Goal: Use online tool/utility: Use online tool/utility

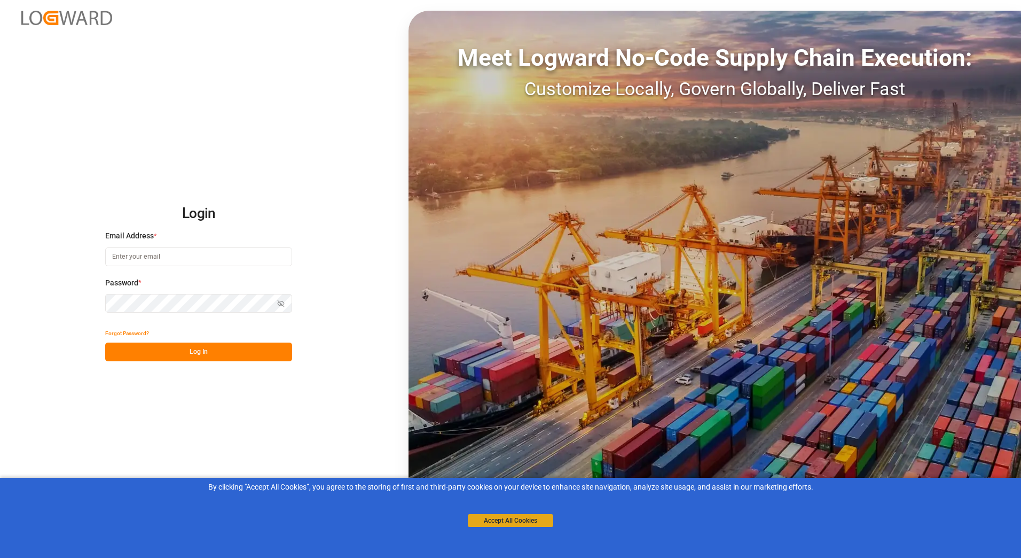
type input "[PERSON_NAME][EMAIL_ADDRESS][PERSON_NAME][DOMAIN_NAME]"
click at [491, 522] on button "Accept All Cookies" at bounding box center [510, 520] width 85 height 13
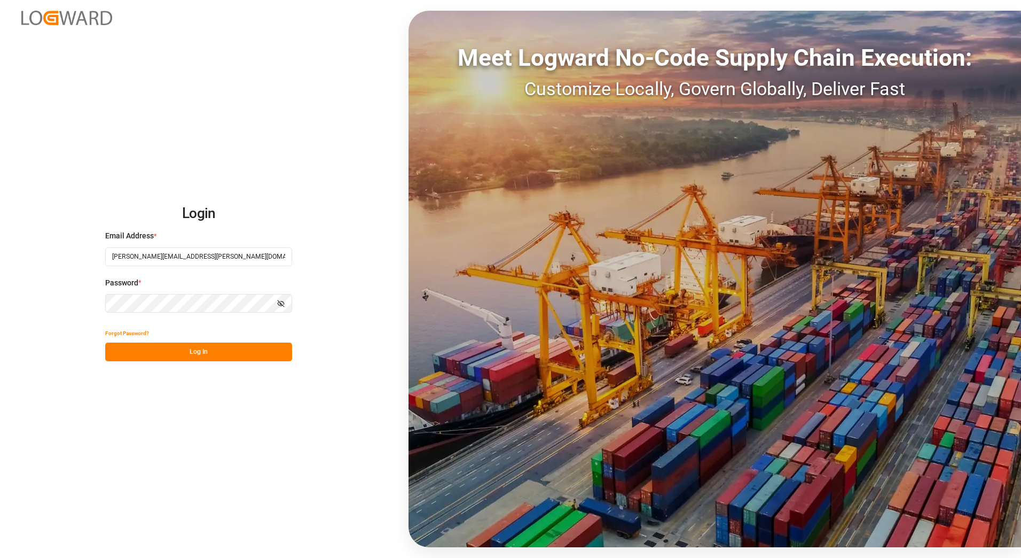
click at [156, 356] on button "Log In" at bounding box center [198, 351] width 187 height 19
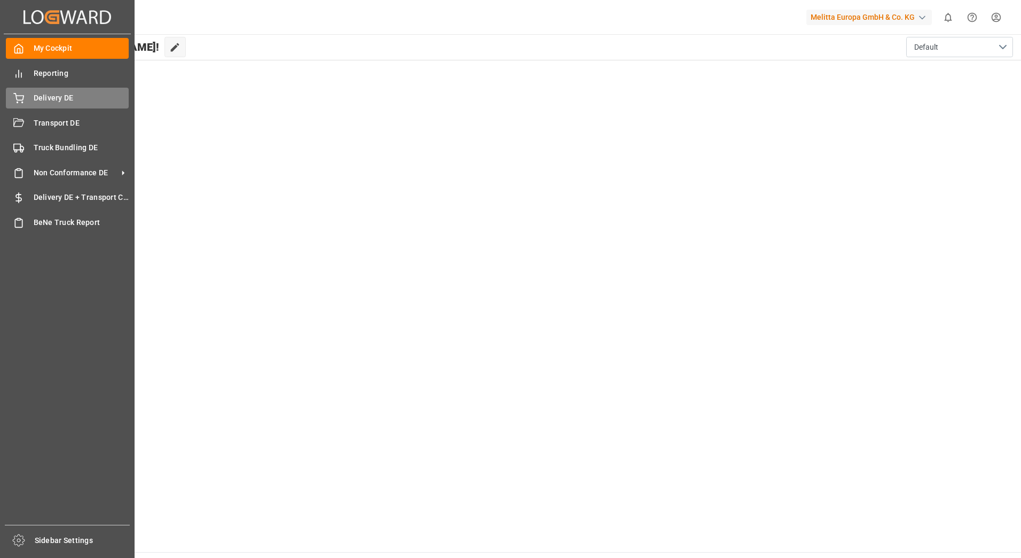
click at [24, 96] on div "Delivery DE Delivery DE" at bounding box center [67, 98] width 123 height 21
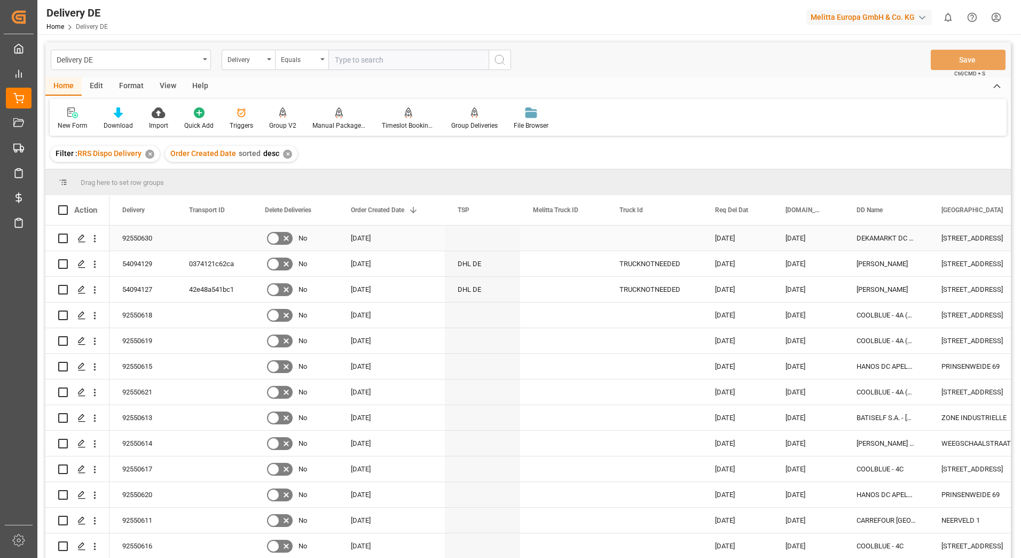
click at [64, 238] on input "Press Space to toggle row selection (unchecked)" at bounding box center [63, 238] width 10 height 10
checkbox input "true"
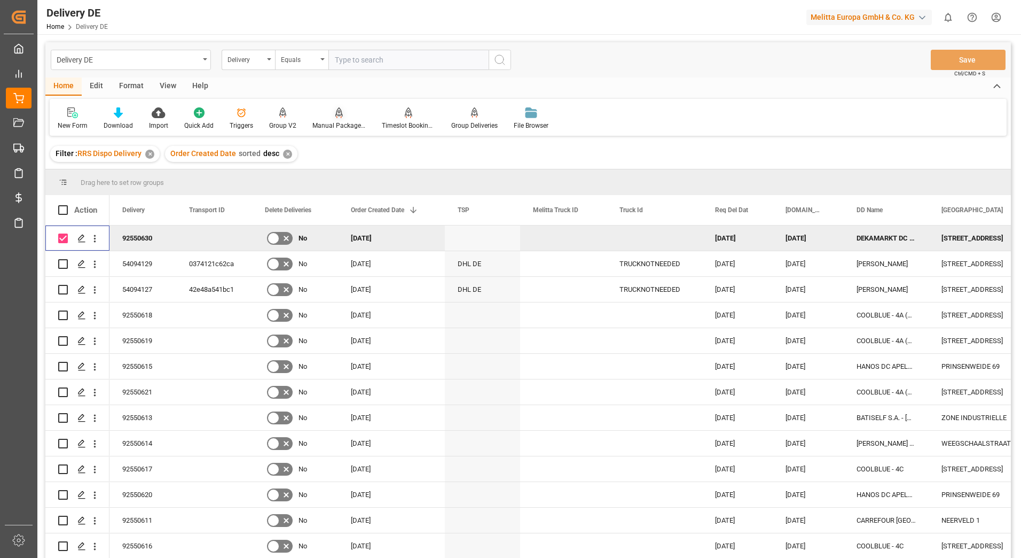
click at [333, 124] on div "Manual Package TypeDetermination" at bounding box center [338, 126] width 53 height 10
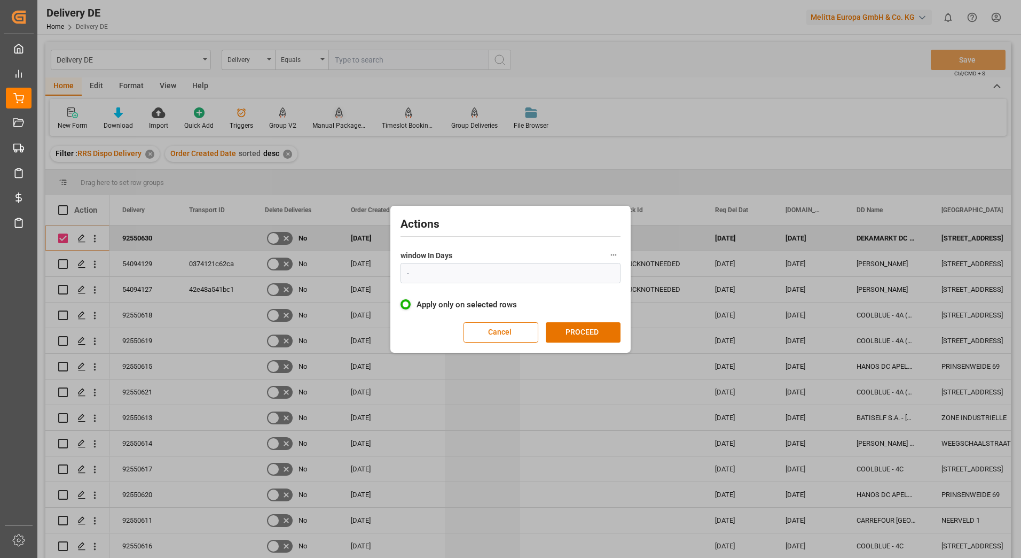
type input "1"
click at [586, 333] on button "PROCEED" at bounding box center [583, 332] width 75 height 20
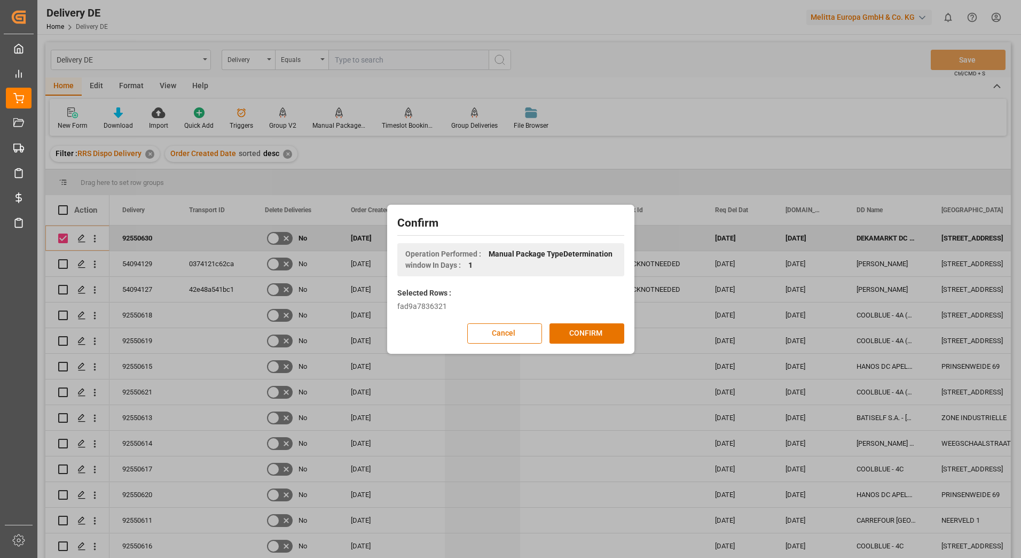
click at [586, 333] on button "CONFIRM" at bounding box center [587, 333] width 75 height 20
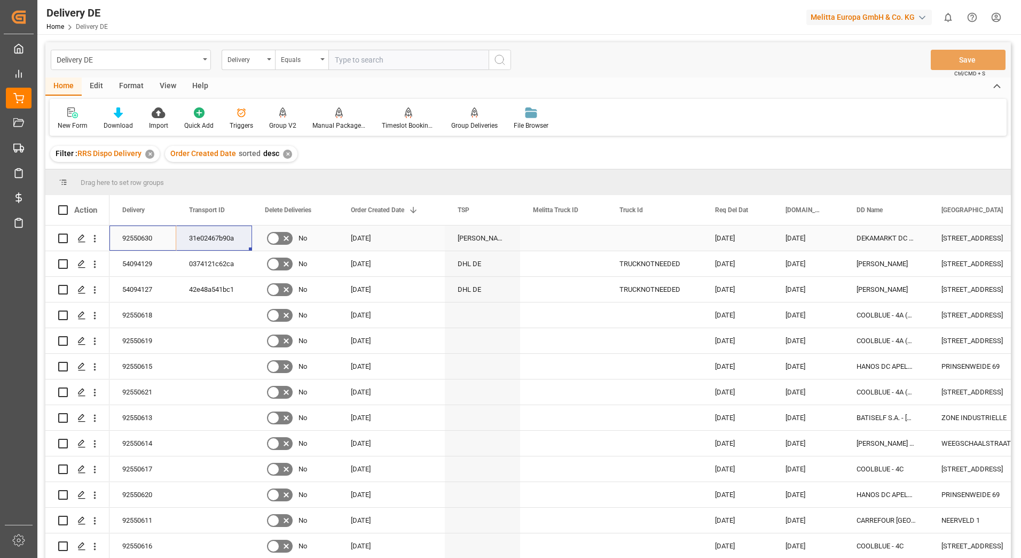
drag, startPoint x: 147, startPoint y: 239, endPoint x: 198, endPoint y: 235, distance: 50.9
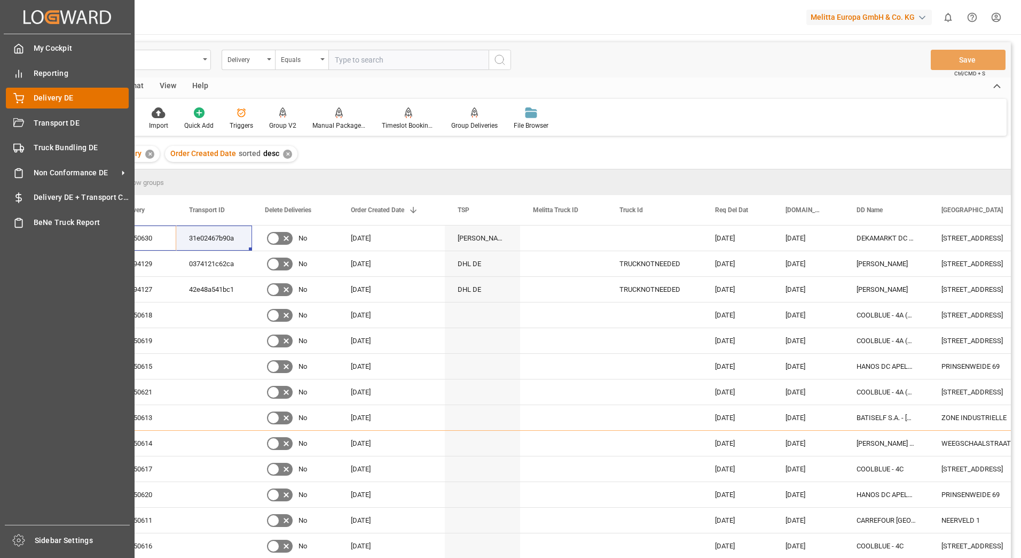
click at [23, 94] on icon at bounding box center [18, 98] width 11 height 11
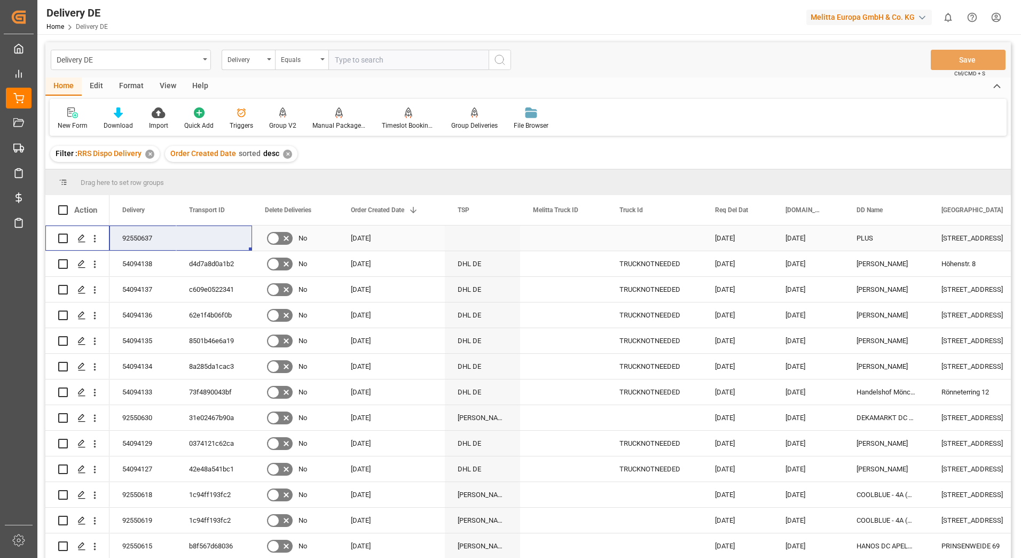
click at [61, 238] on input "Press Space to toggle row selection (unchecked)" at bounding box center [63, 238] width 10 height 10
checkbox input "true"
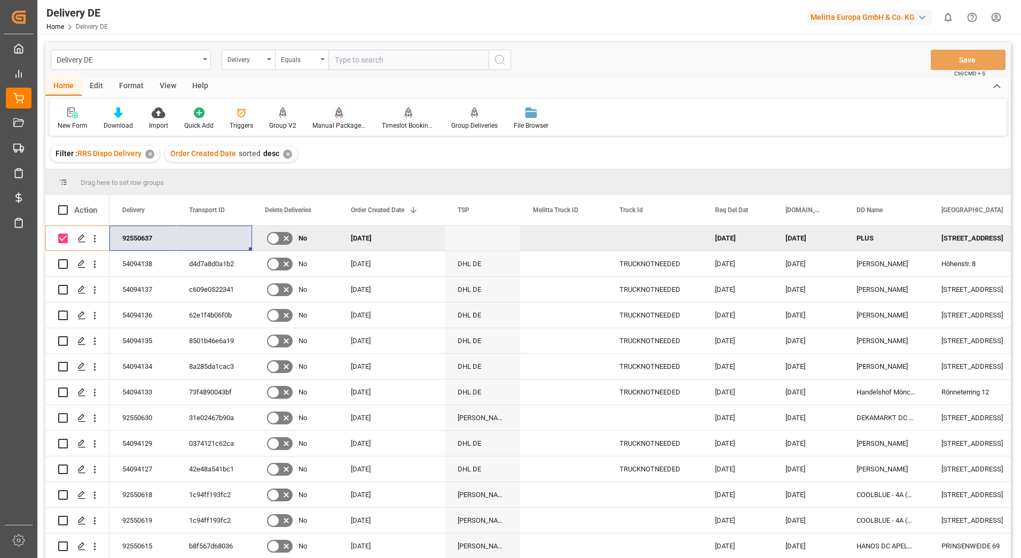
click at [341, 125] on div "Manual Package TypeDetermination" at bounding box center [338, 126] width 53 height 10
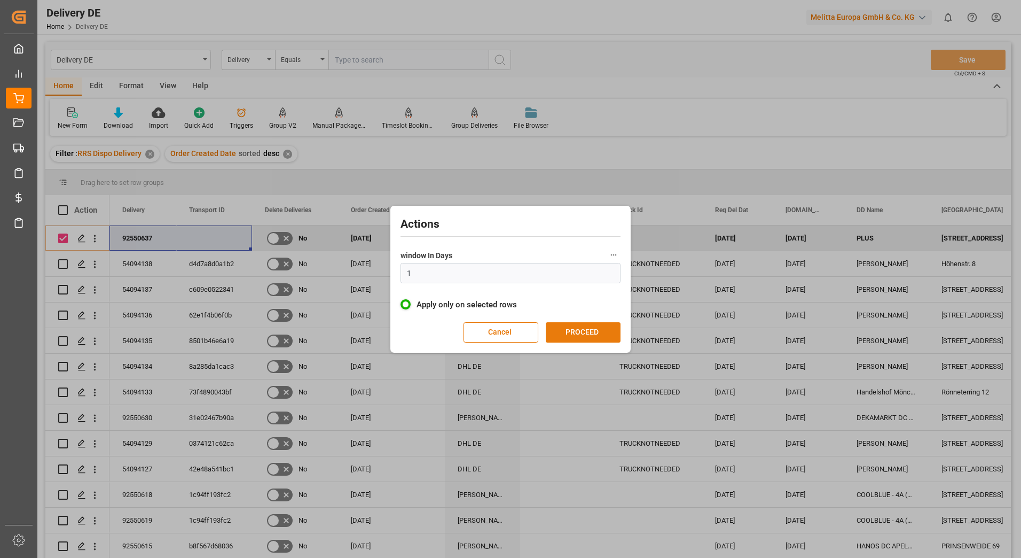
click at [594, 334] on button "PROCEED" at bounding box center [583, 332] width 75 height 20
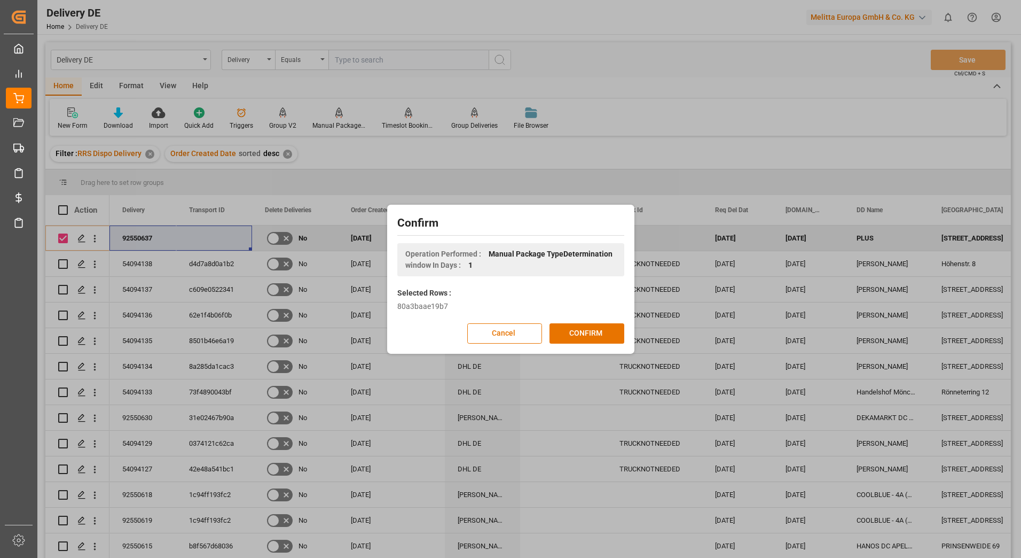
click at [594, 334] on button "CONFIRM" at bounding box center [587, 333] width 75 height 20
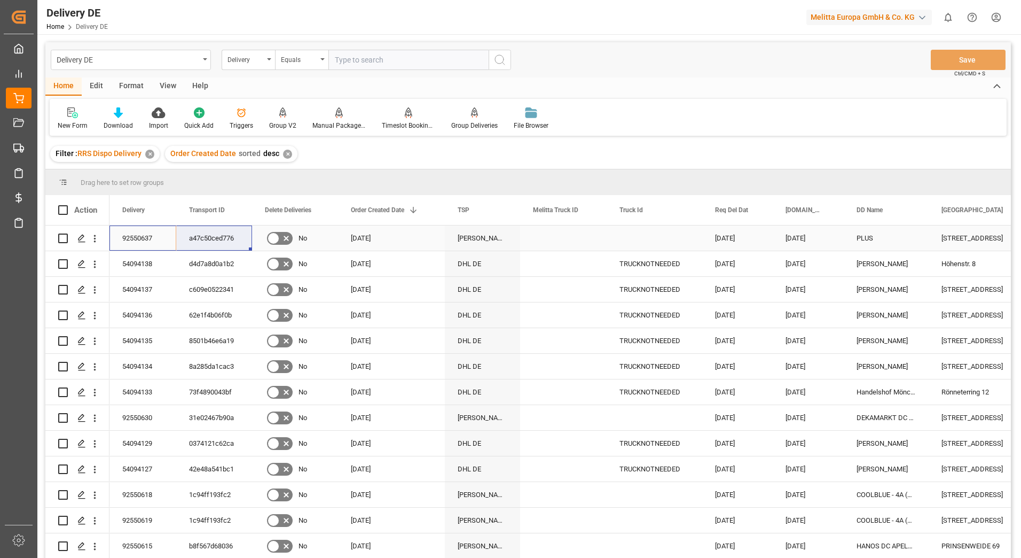
drag, startPoint x: 116, startPoint y: 234, endPoint x: 210, endPoint y: 236, distance: 93.5
